Goal: Check status: Check status

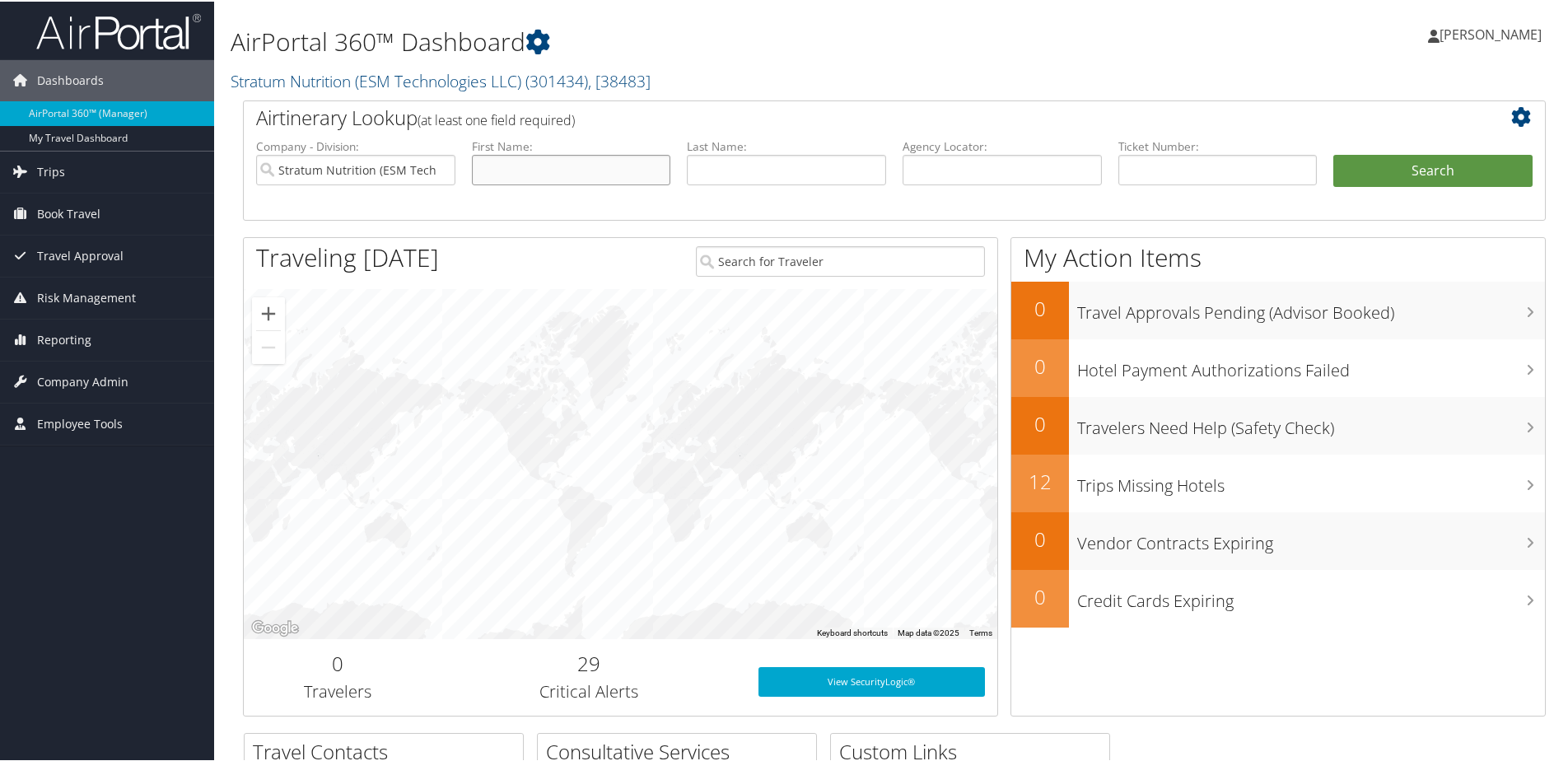
click at [573, 167] on input "text" at bounding box center [572, 168] width 199 height 31
type input "arun"
click at [1333, 153] on button "Search" at bounding box center [1433, 169] width 199 height 33
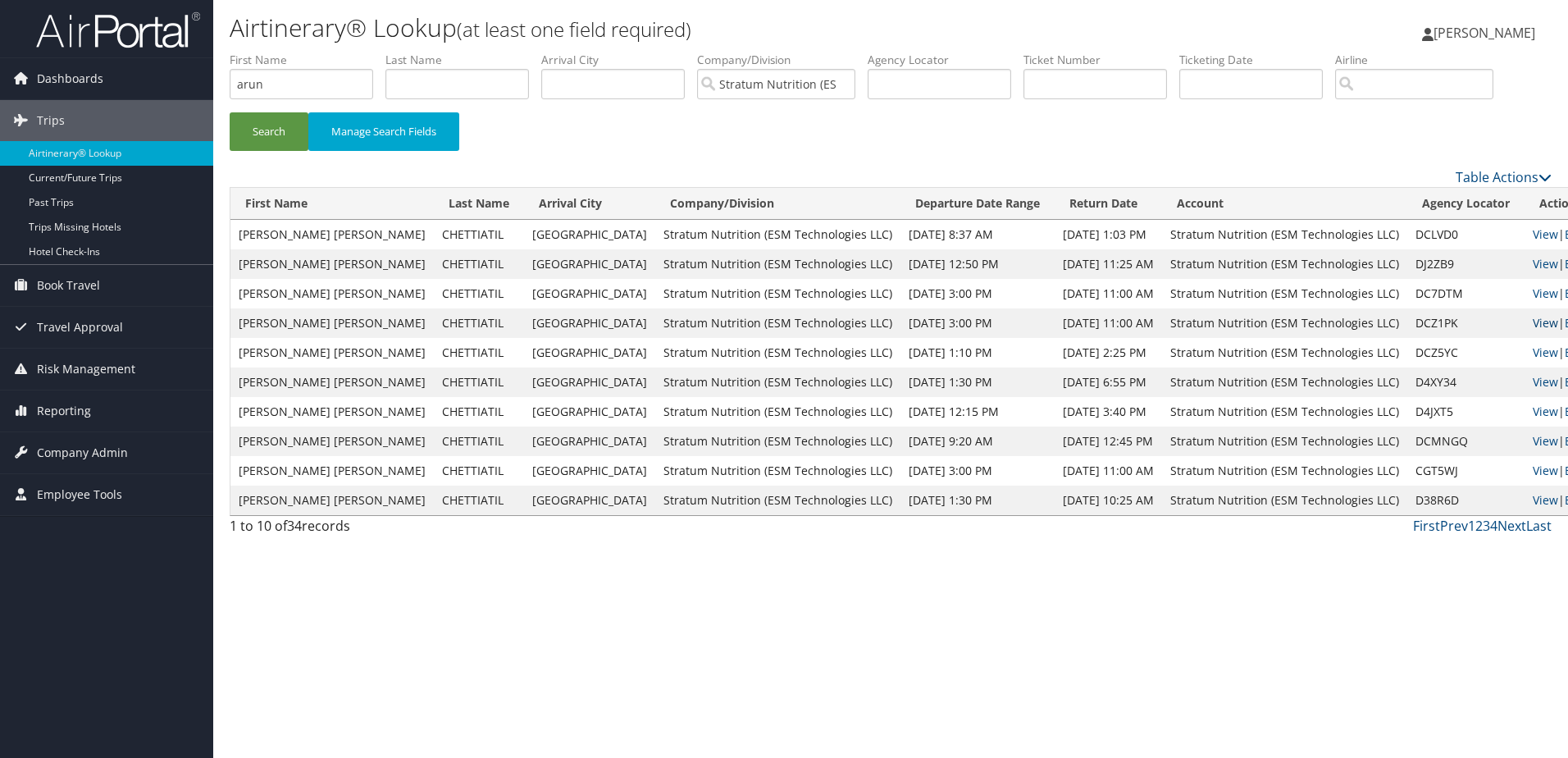
click at [1532, 325] on link "View" at bounding box center [1545, 323] width 26 height 16
click at [60, 200] on link "Past Trips" at bounding box center [107, 203] width 213 height 25
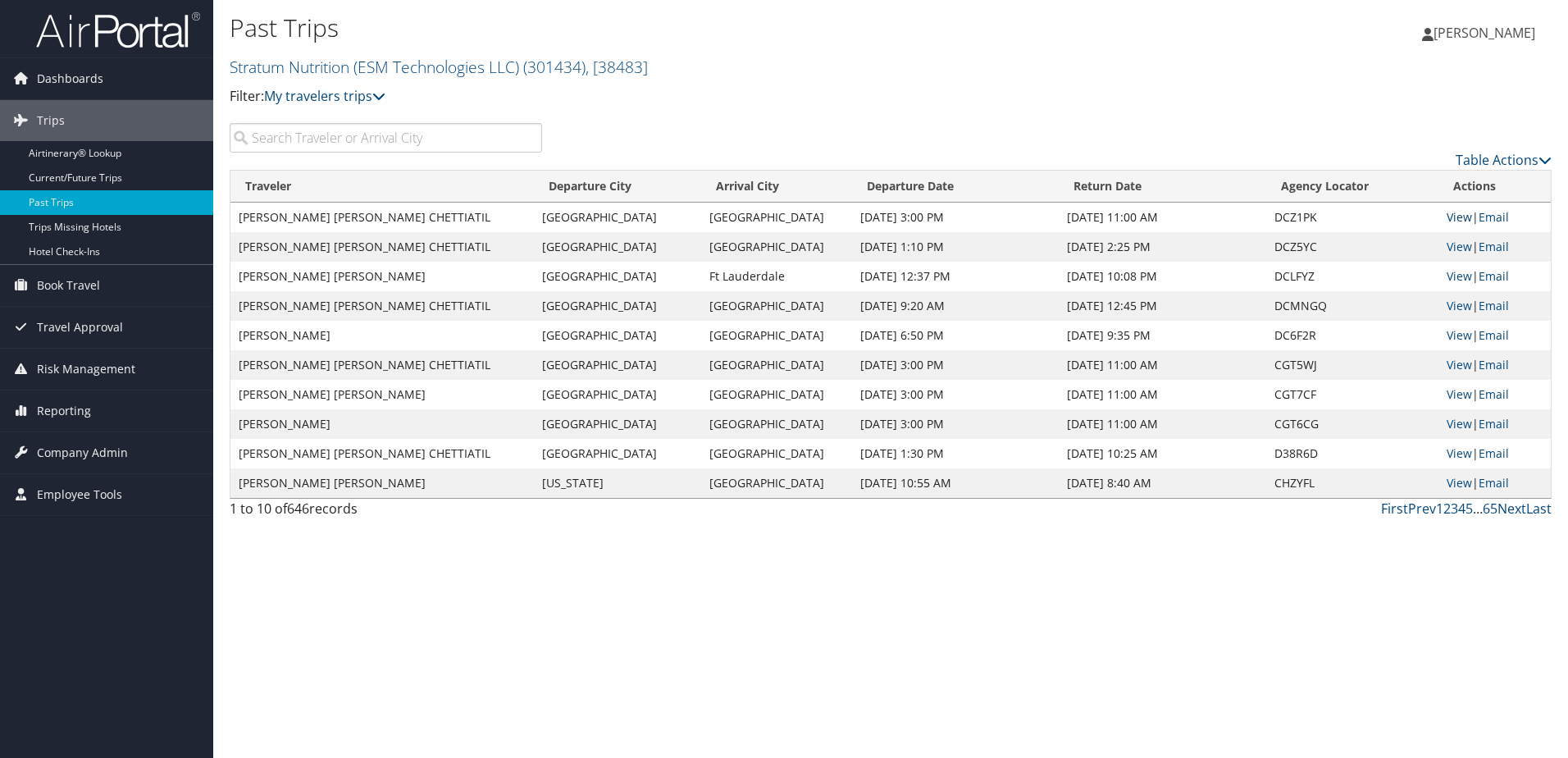
click at [1453, 217] on link "View" at bounding box center [1459, 217] width 26 height 16
